Goal: Information Seeking & Learning: Compare options

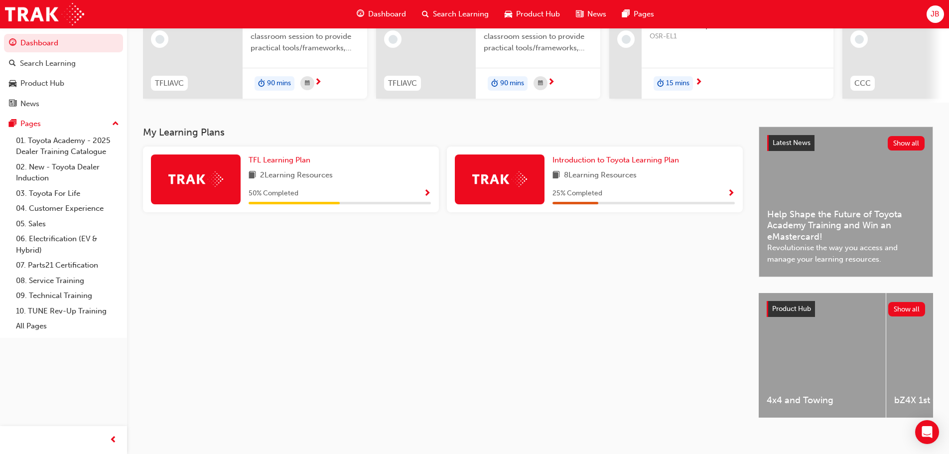
scroll to position [141, 0]
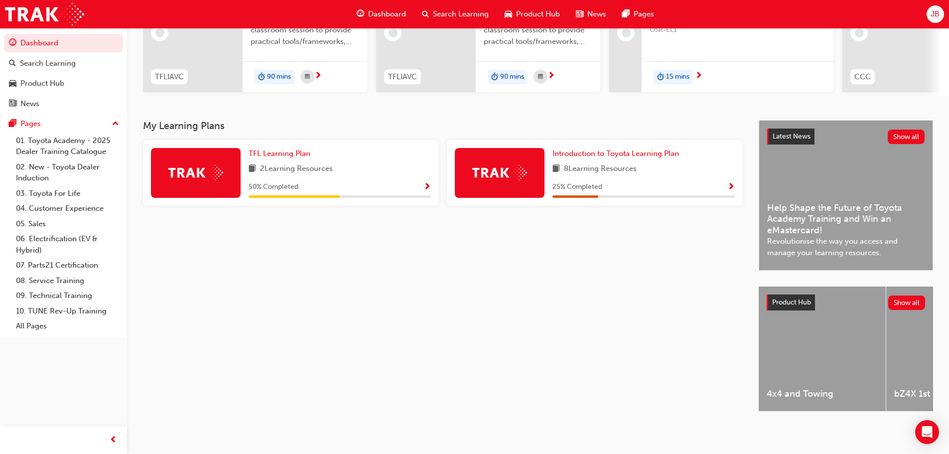
click at [731, 183] on span "Show Progress" at bounding box center [730, 187] width 7 height 9
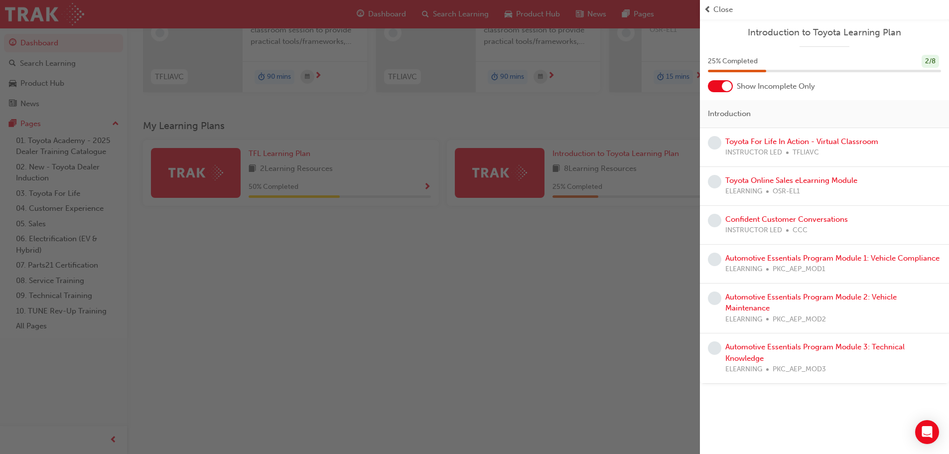
click at [706, 7] on span "prev-icon" at bounding box center [707, 9] width 7 height 11
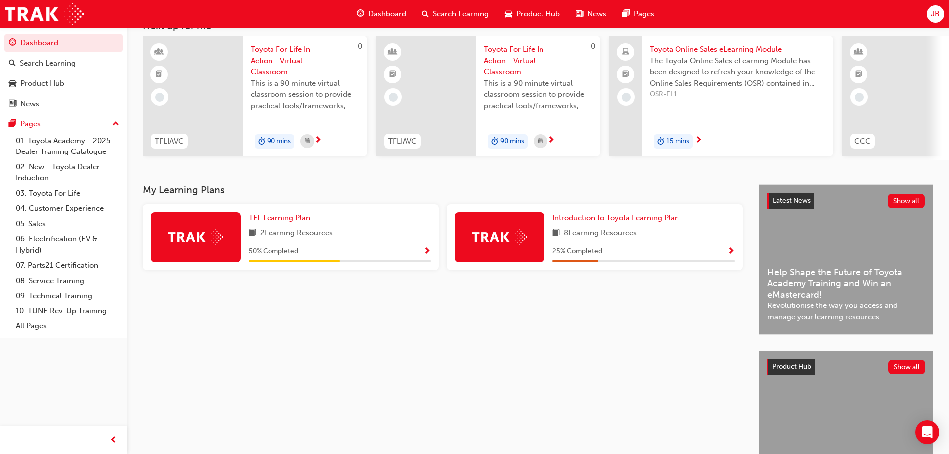
scroll to position [0, 0]
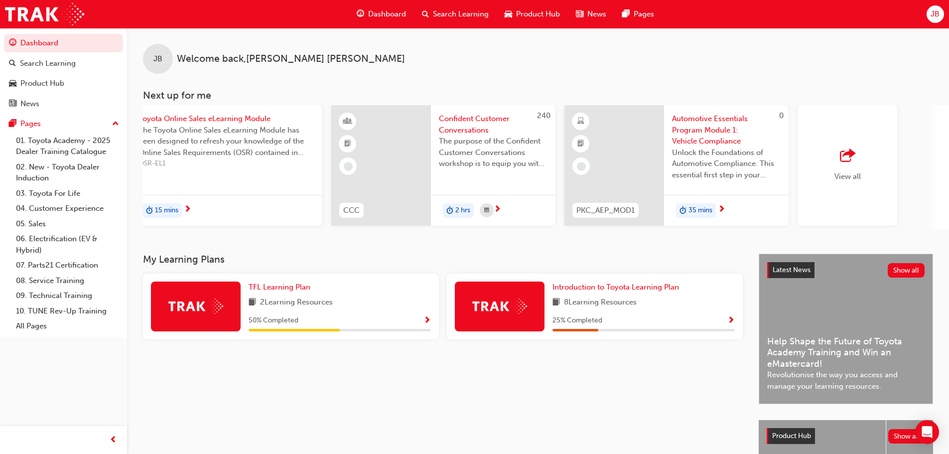
scroll to position [0, 591]
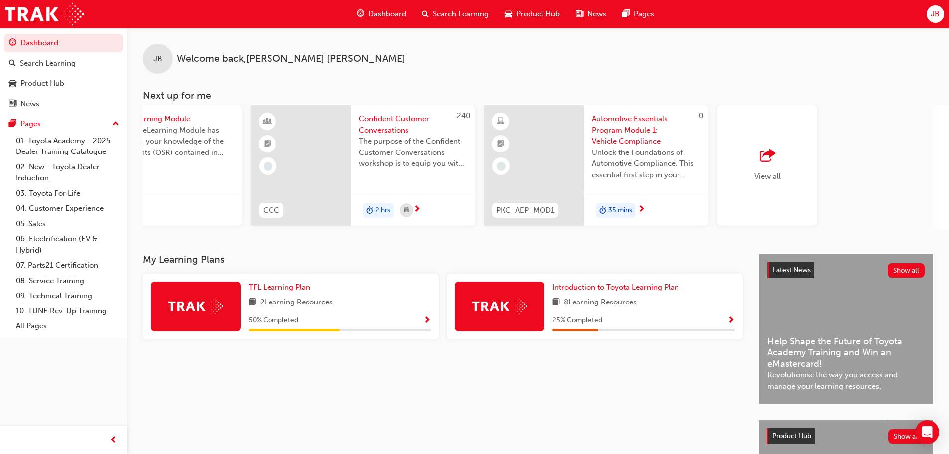
click at [428, 323] on span "Show Progress" at bounding box center [426, 320] width 7 height 9
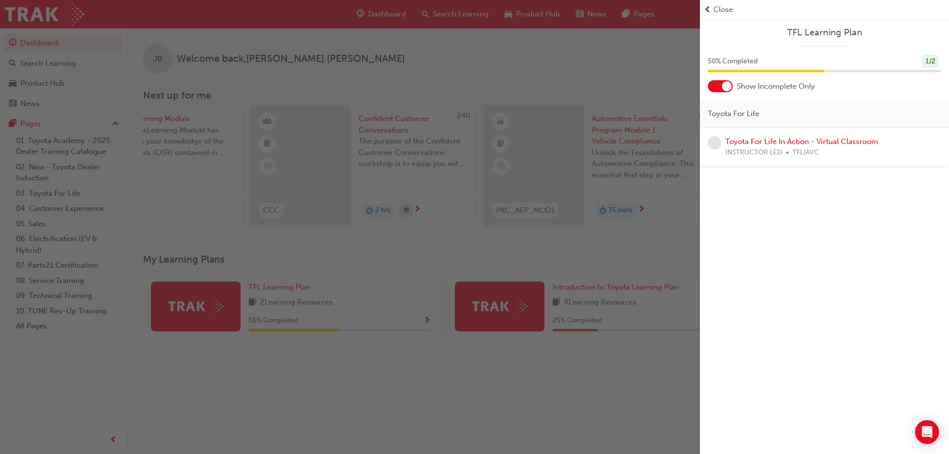
click at [706, 9] on span "prev-icon" at bounding box center [707, 9] width 7 height 11
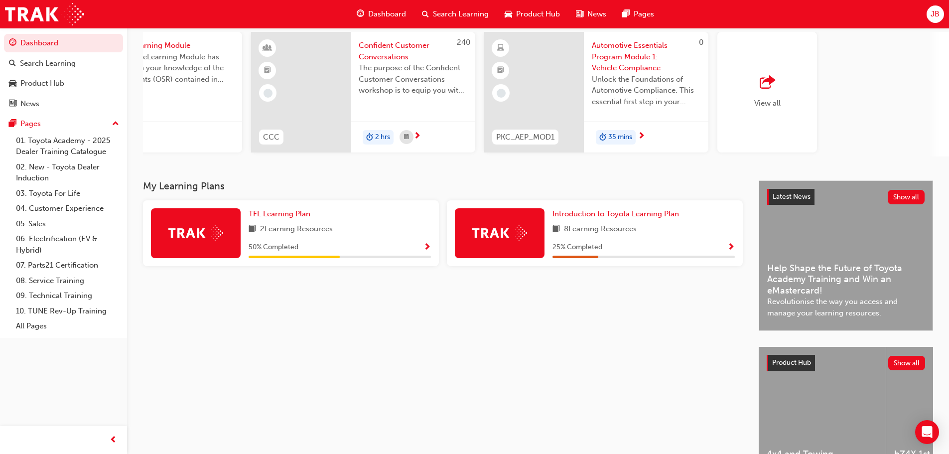
scroll to position [0, 0]
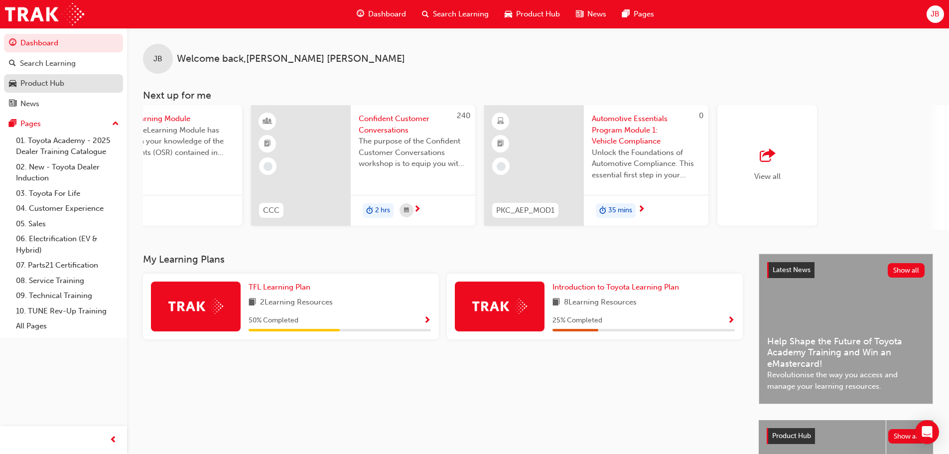
click at [49, 83] on div "Product Hub" at bounding box center [42, 83] width 44 height 11
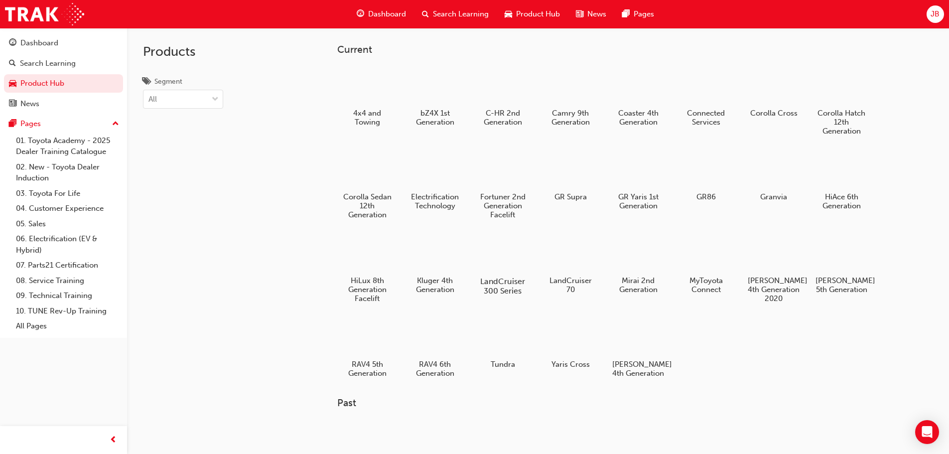
click at [503, 281] on h5 "LandCruiser 300 Series" at bounding box center [502, 285] width 55 height 19
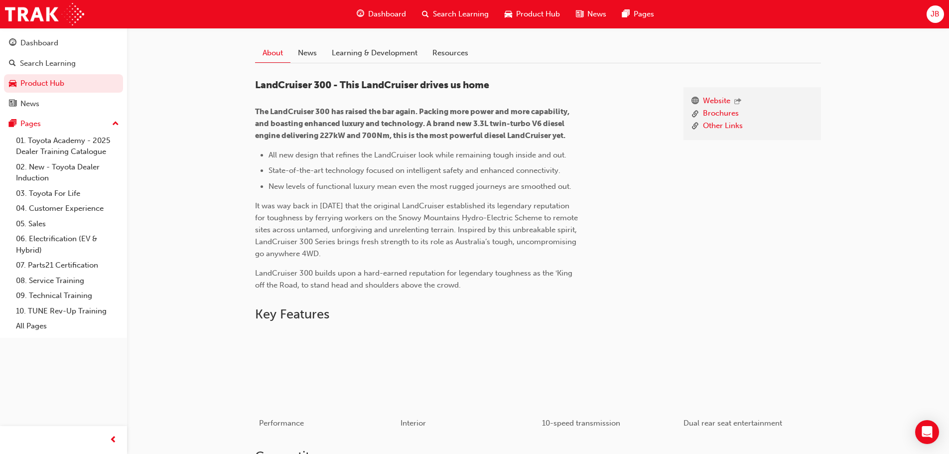
scroll to position [299, 0]
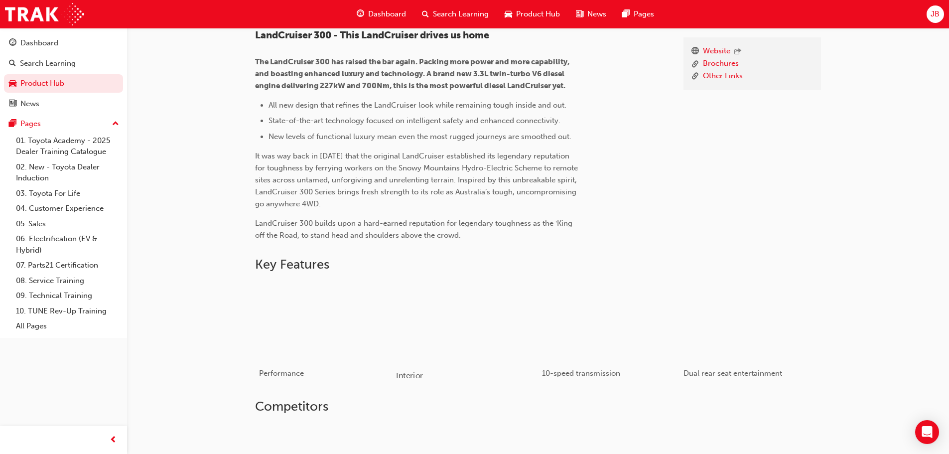
click at [441, 332] on div "button" at bounding box center [467, 321] width 142 height 80
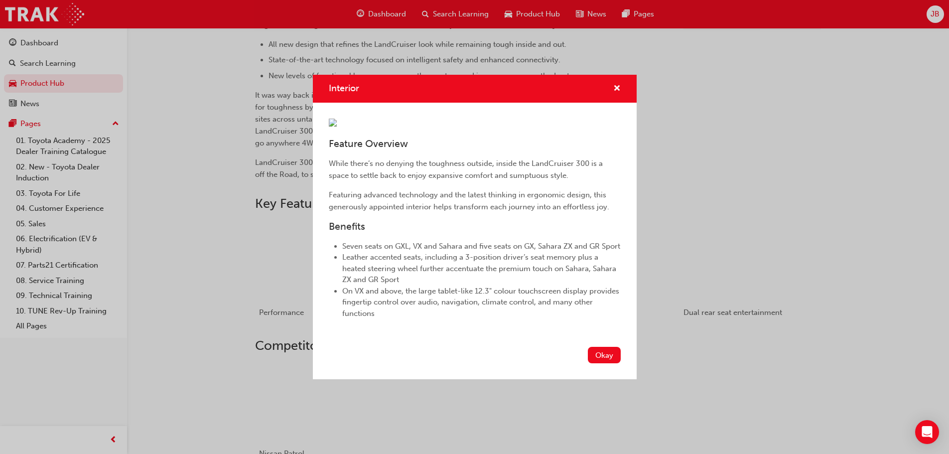
scroll to position [457, 0]
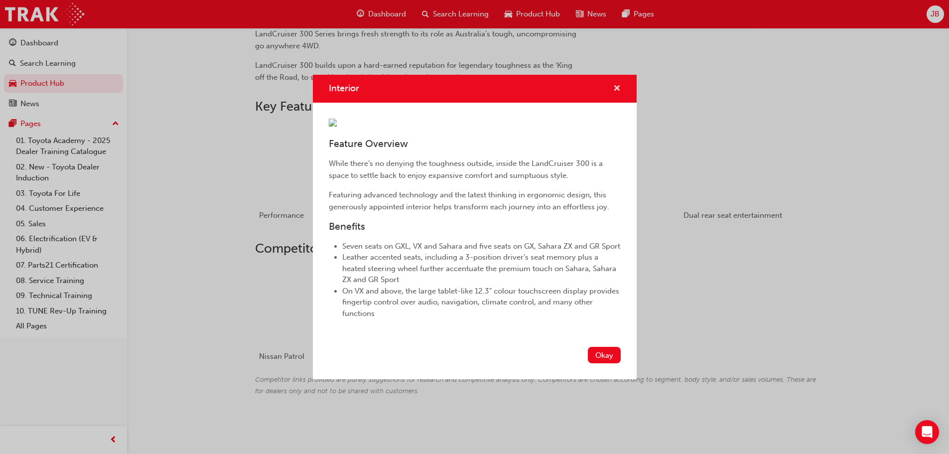
click at [617, 85] on span "cross-icon" at bounding box center [616, 89] width 7 height 9
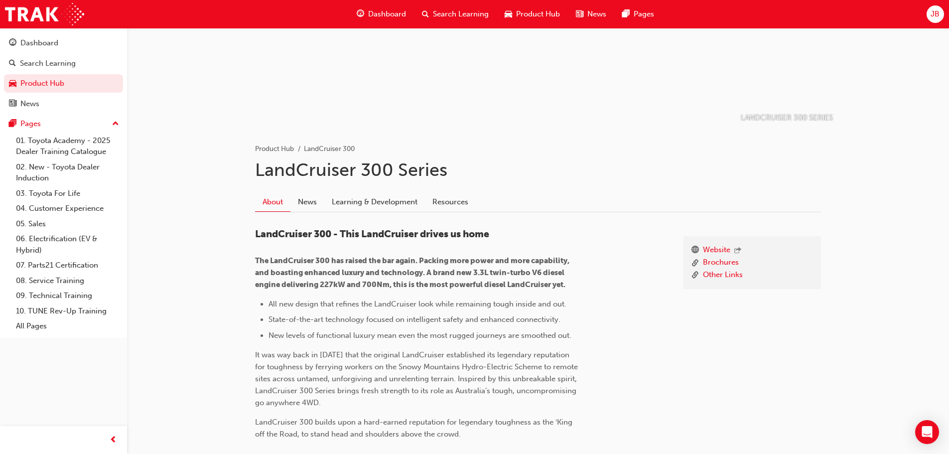
scroll to position [0, 0]
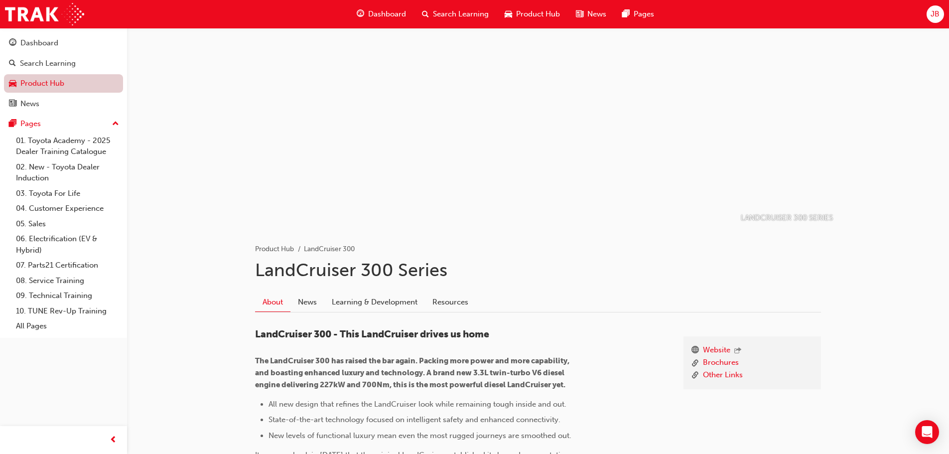
click at [41, 81] on link "Product Hub" at bounding box center [63, 83] width 119 height 18
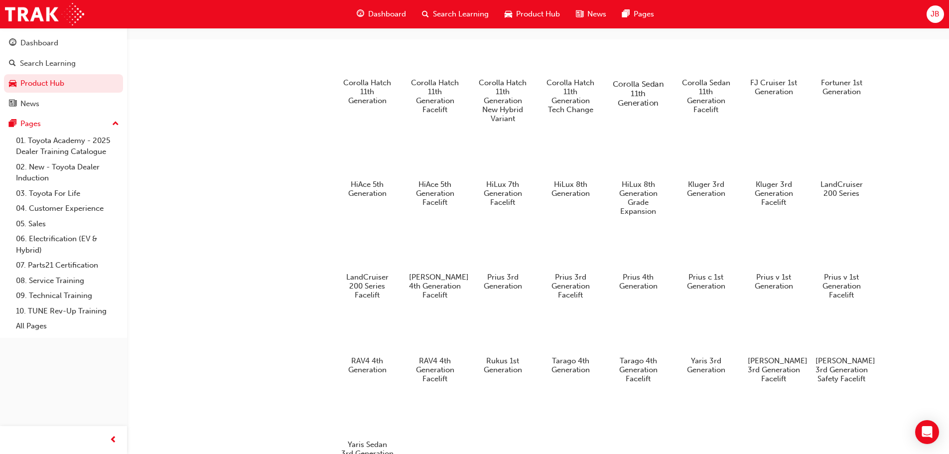
scroll to position [498, 0]
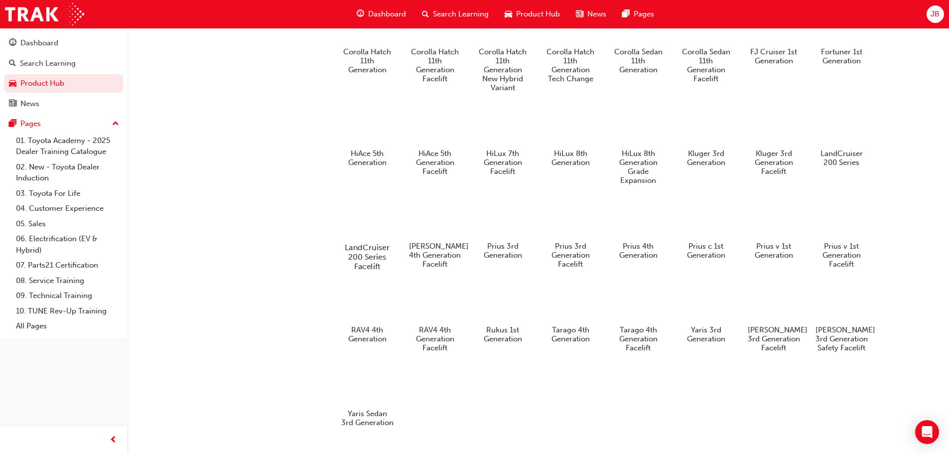
click at [366, 232] on div at bounding box center [366, 218] width 55 height 40
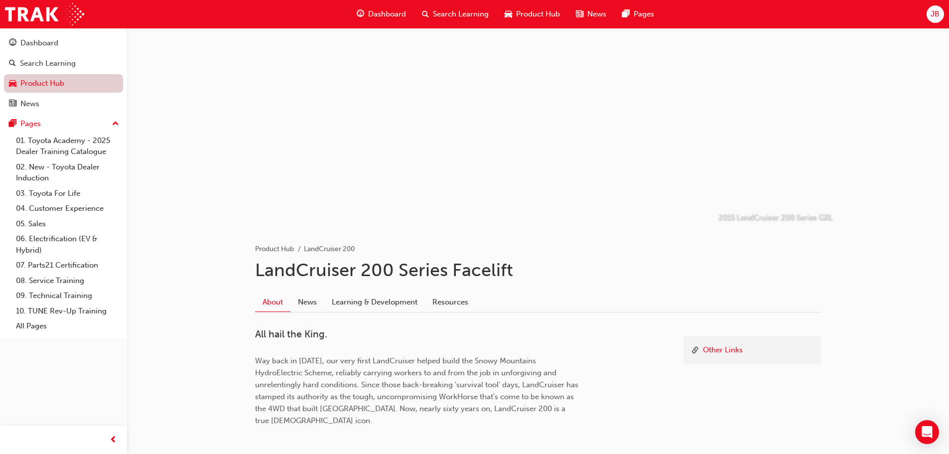
click at [83, 85] on link "Product Hub" at bounding box center [63, 83] width 119 height 18
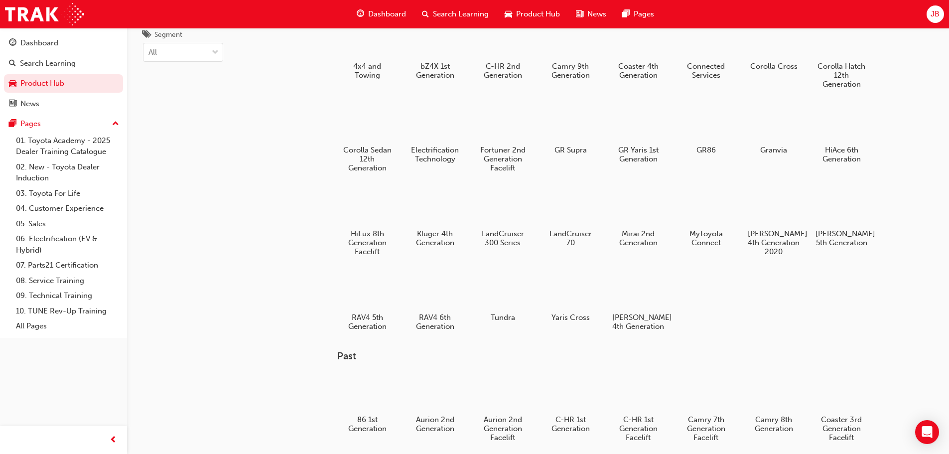
scroll to position [43, 0]
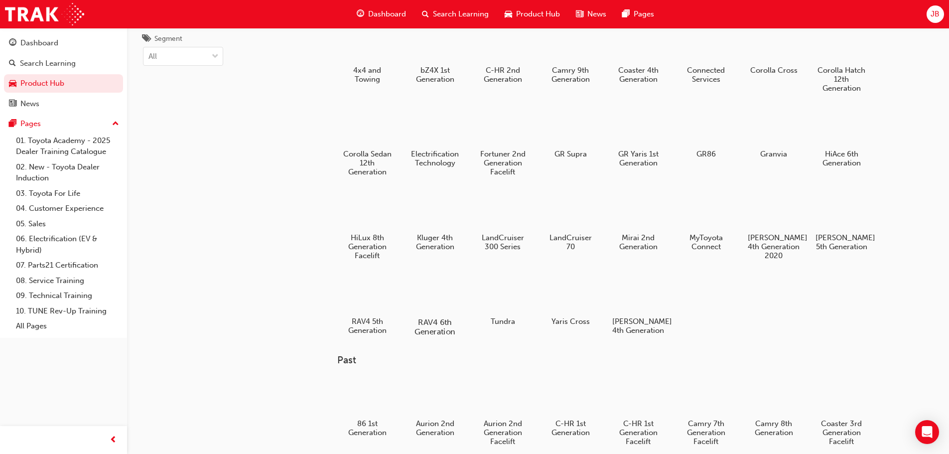
click at [432, 301] on div at bounding box center [434, 293] width 55 height 40
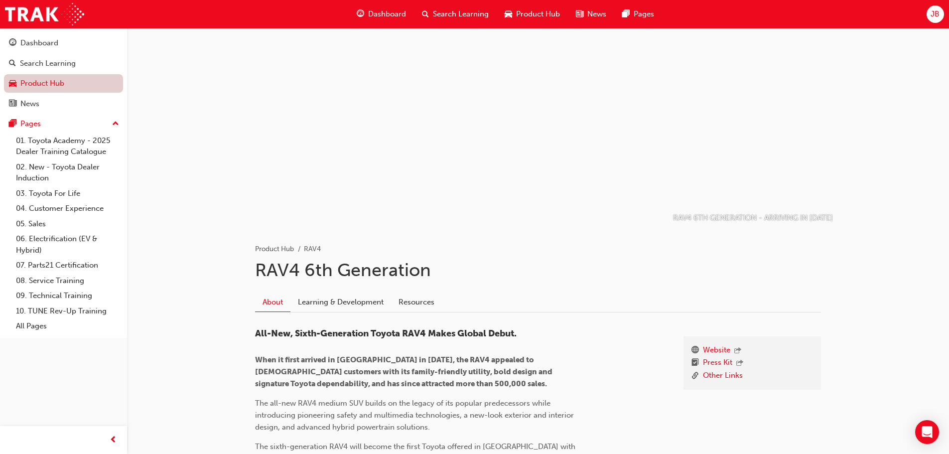
drag, startPoint x: 38, startPoint y: 76, endPoint x: 45, endPoint y: 80, distance: 8.7
click at [38, 76] on link "Product Hub" at bounding box center [63, 83] width 119 height 18
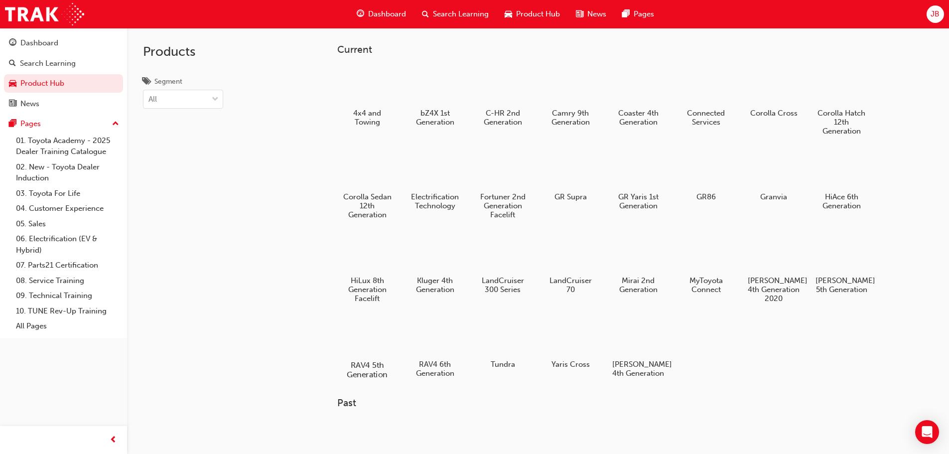
click at [360, 367] on h5 "RAV4 5th Generation" at bounding box center [366, 369] width 55 height 19
click at [850, 276] on h5 "[PERSON_NAME] 5th Generation" at bounding box center [840, 285] width 55 height 19
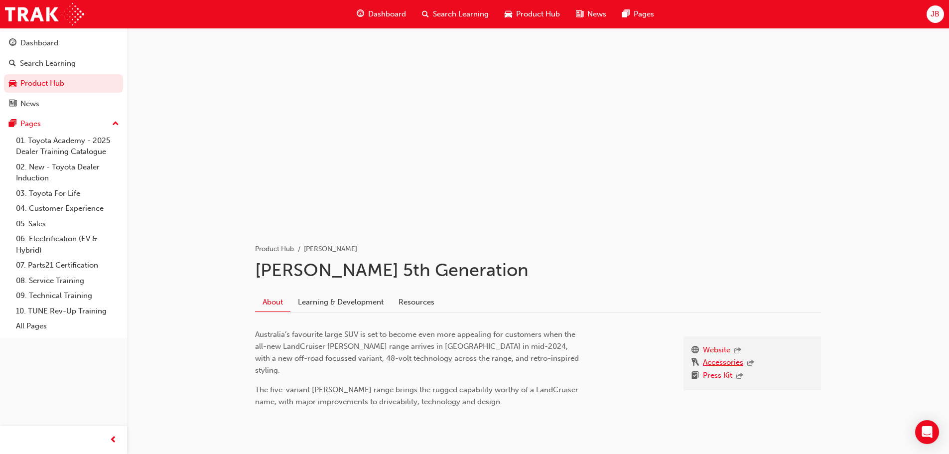
click at [721, 361] on link "Accessories" at bounding box center [723, 363] width 40 height 13
click at [25, 86] on link "Product Hub" at bounding box center [63, 83] width 119 height 18
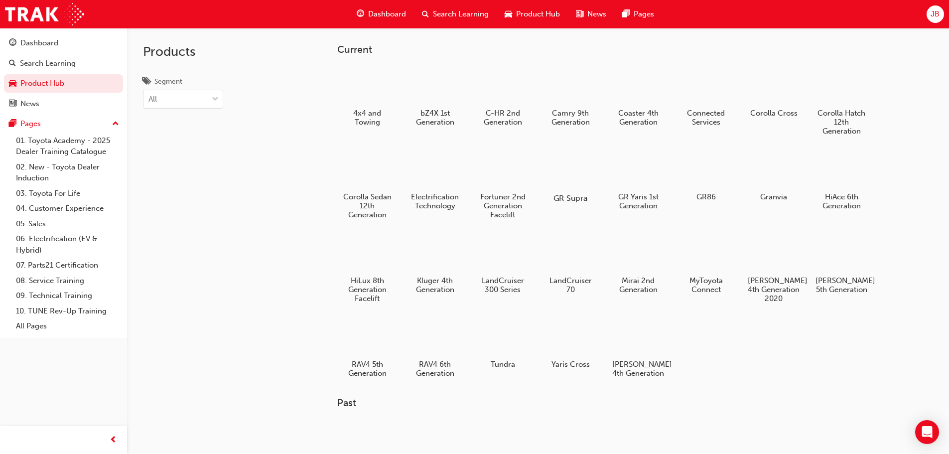
click at [568, 197] on h5 "GR Supra" at bounding box center [569, 197] width 55 height 9
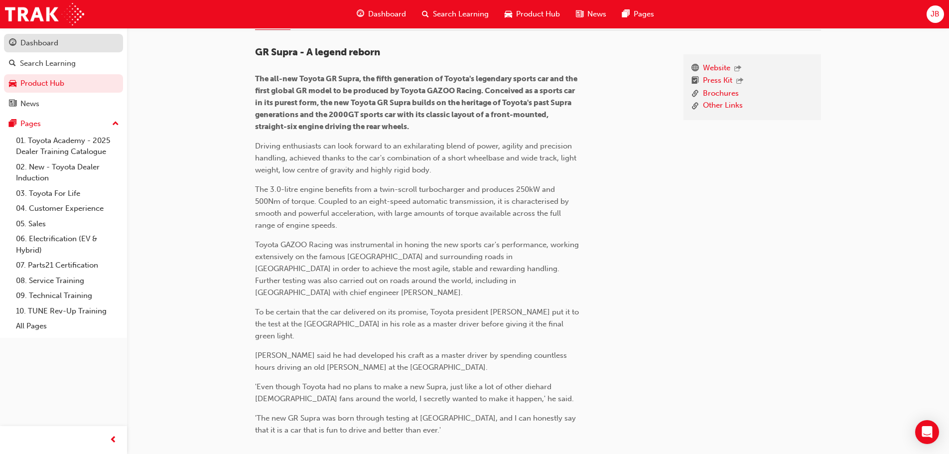
scroll to position [274, 0]
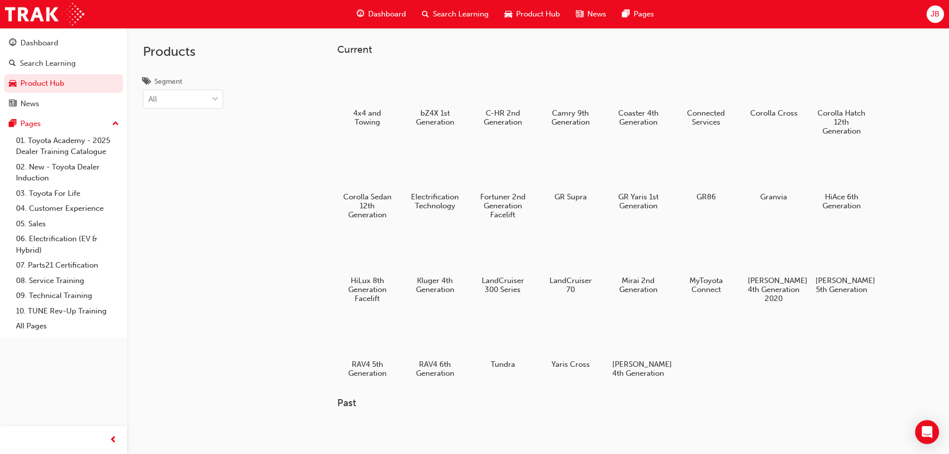
click at [702, 177] on div at bounding box center [706, 169] width 52 height 37
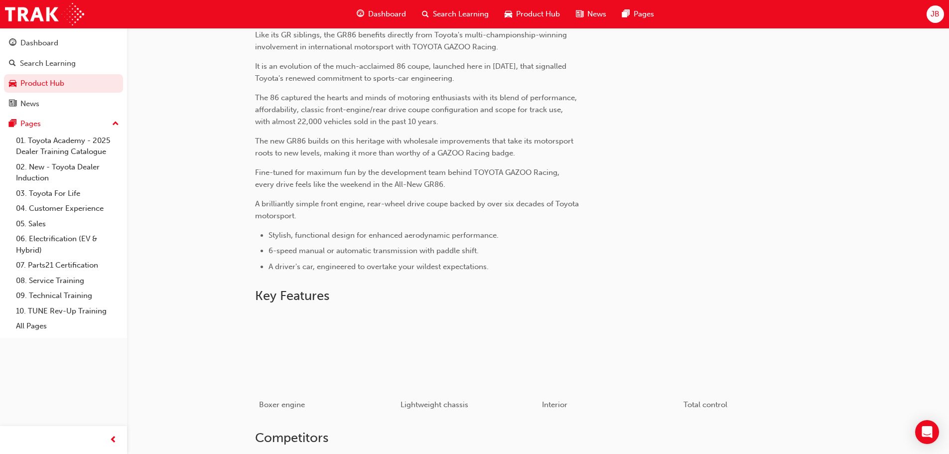
scroll to position [498, 0]
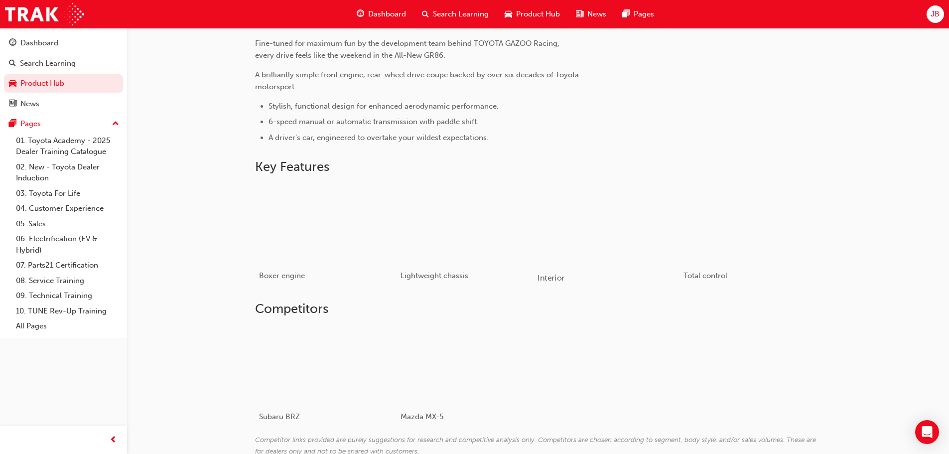
click at [582, 245] on div "button" at bounding box center [608, 223] width 142 height 80
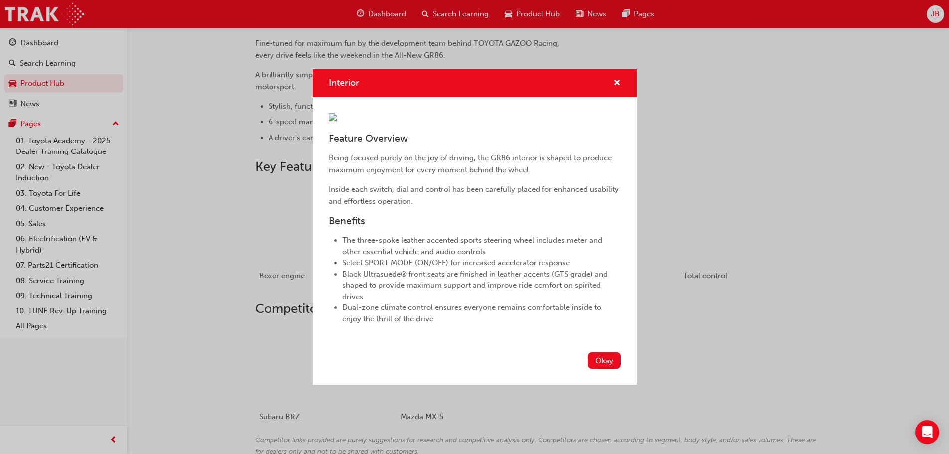
scroll to position [0, 0]
click at [613, 79] on span "cross-icon" at bounding box center [616, 83] width 7 height 9
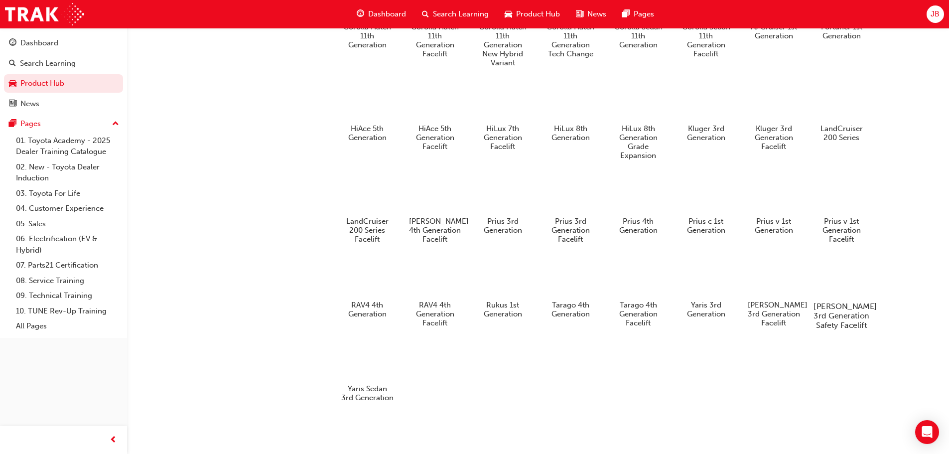
scroll to position [541, 0]
drag, startPoint x: 357, startPoint y: 283, endPoint x: 353, endPoint y: 279, distance: 6.0
click at [357, 284] on div at bounding box center [367, 277] width 52 height 37
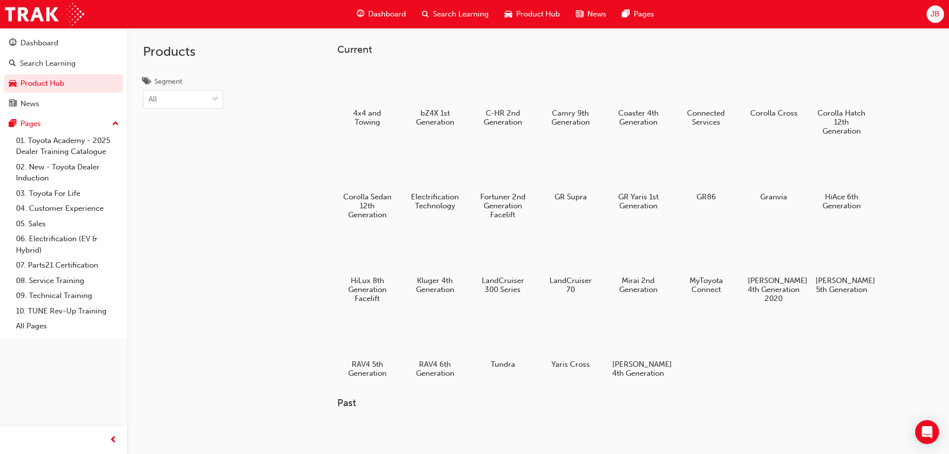
scroll to position [541, 0]
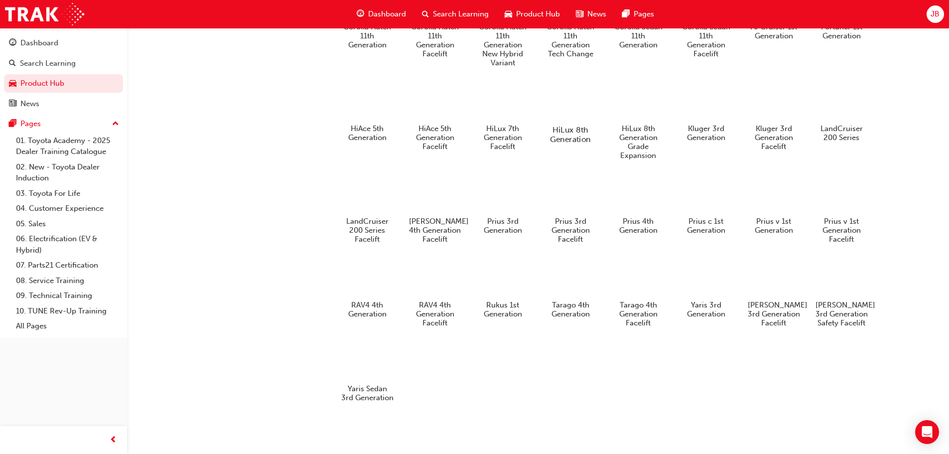
click at [563, 125] on h5 "HiLux 8th Generation" at bounding box center [569, 134] width 55 height 19
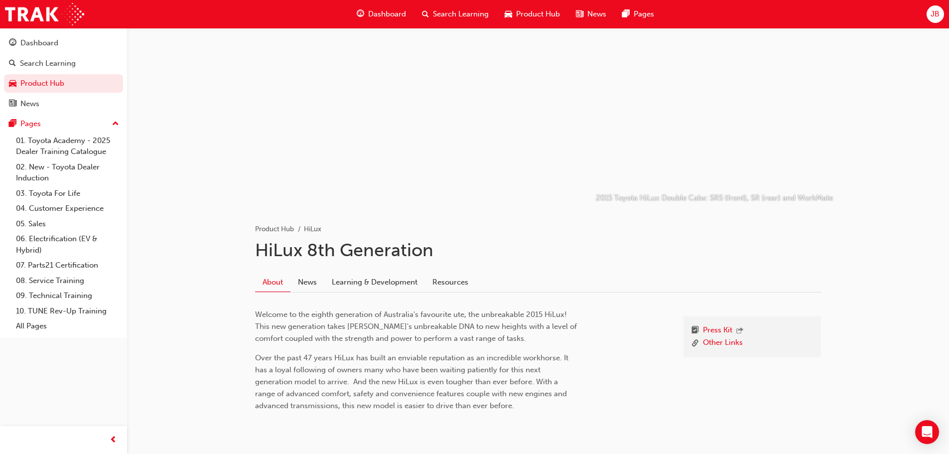
scroll to position [58, 0]
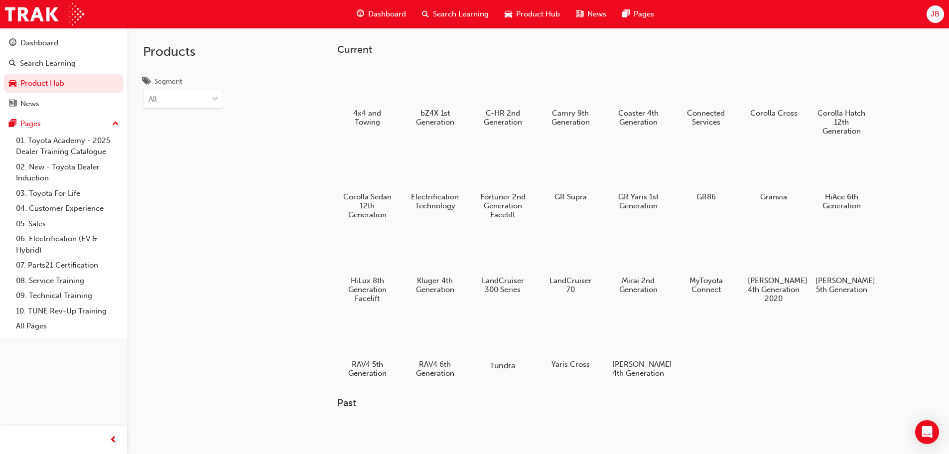
click at [504, 330] on div at bounding box center [502, 336] width 55 height 39
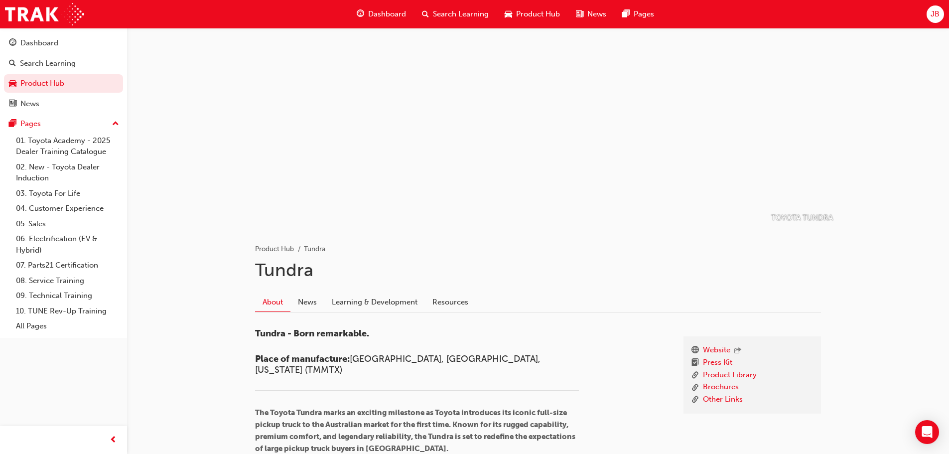
click at [447, 207] on div at bounding box center [538, 127] width 598 height 199
